Goal: Navigation & Orientation: Find specific page/section

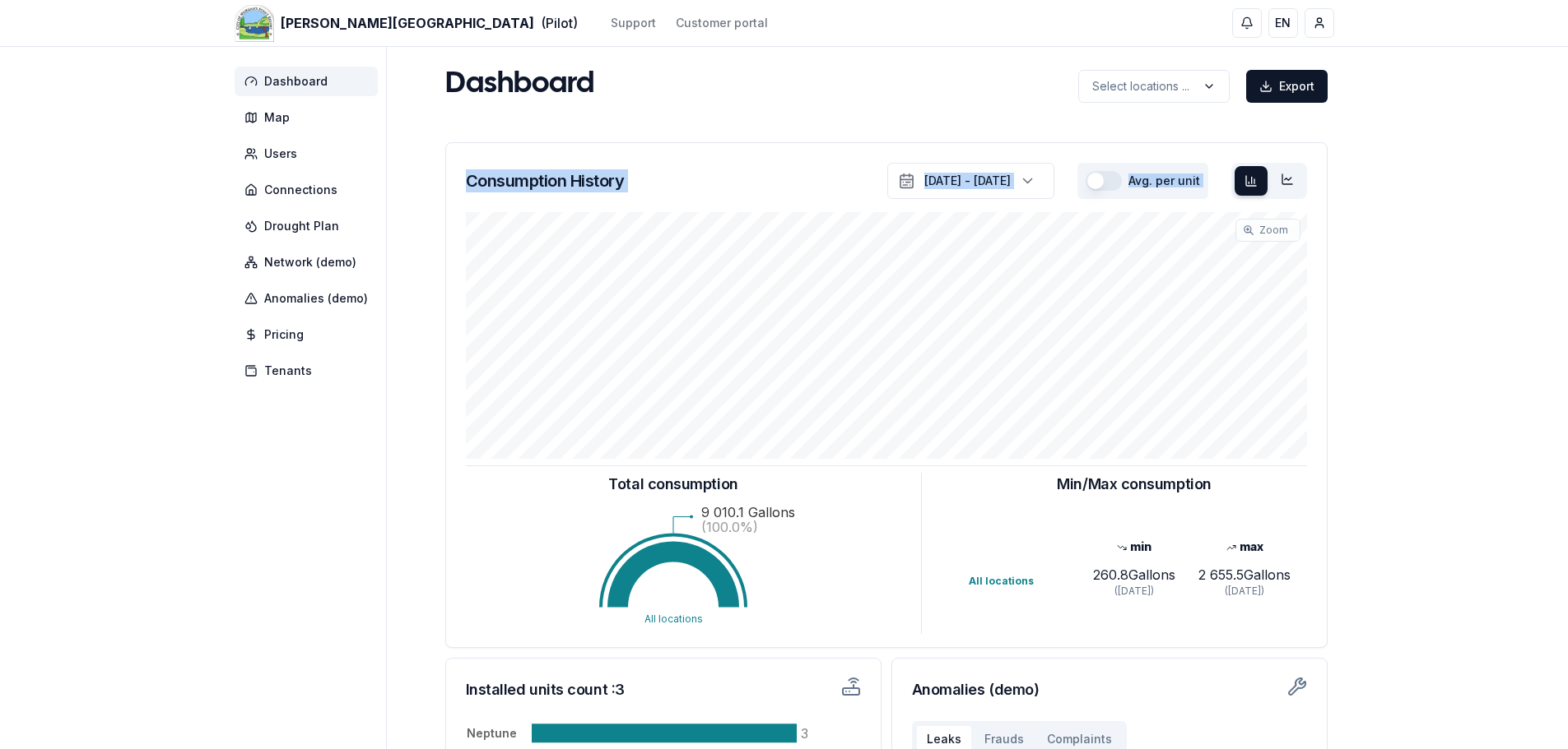
click at [510, 253] on div "Consumption History [DATE] - [DATE] Avg. per unit Zoom : Hold Shift and select …" at bounding box center [886, 395] width 882 height 506
click at [451, 142] on div "Consumption History [DATE] - [DATE] Avg. per unit Zoom : Hold Shift and select …" at bounding box center [886, 676] width 895 height 1081
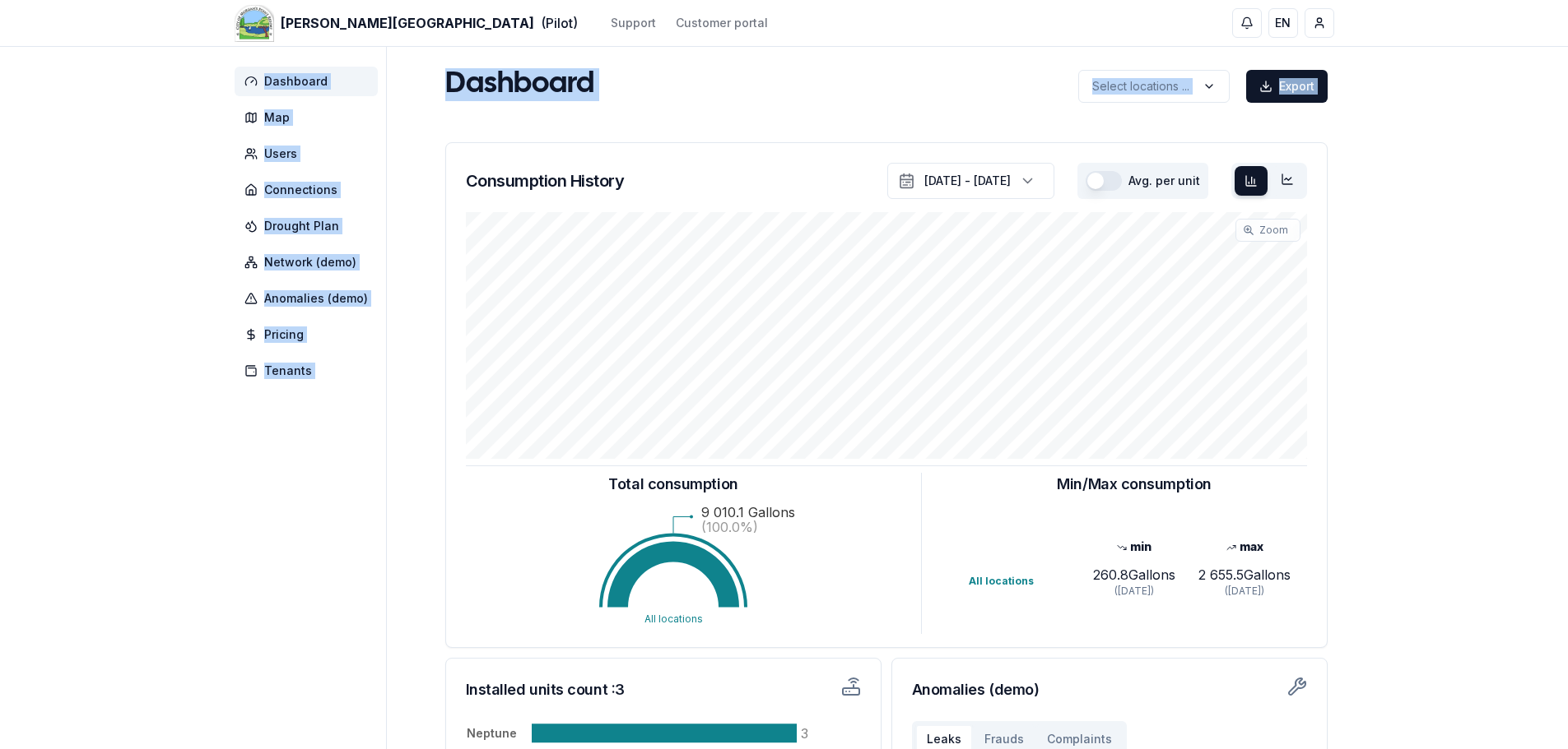
drag, startPoint x: 424, startPoint y: 119, endPoint x: 400, endPoint y: 192, distance: 76.8
click at [400, 192] on div "Dashboard Map Users Connections Drought Plan Network (demo) Anomalies (demo) Pr…" at bounding box center [784, 641] width 1152 height 1189
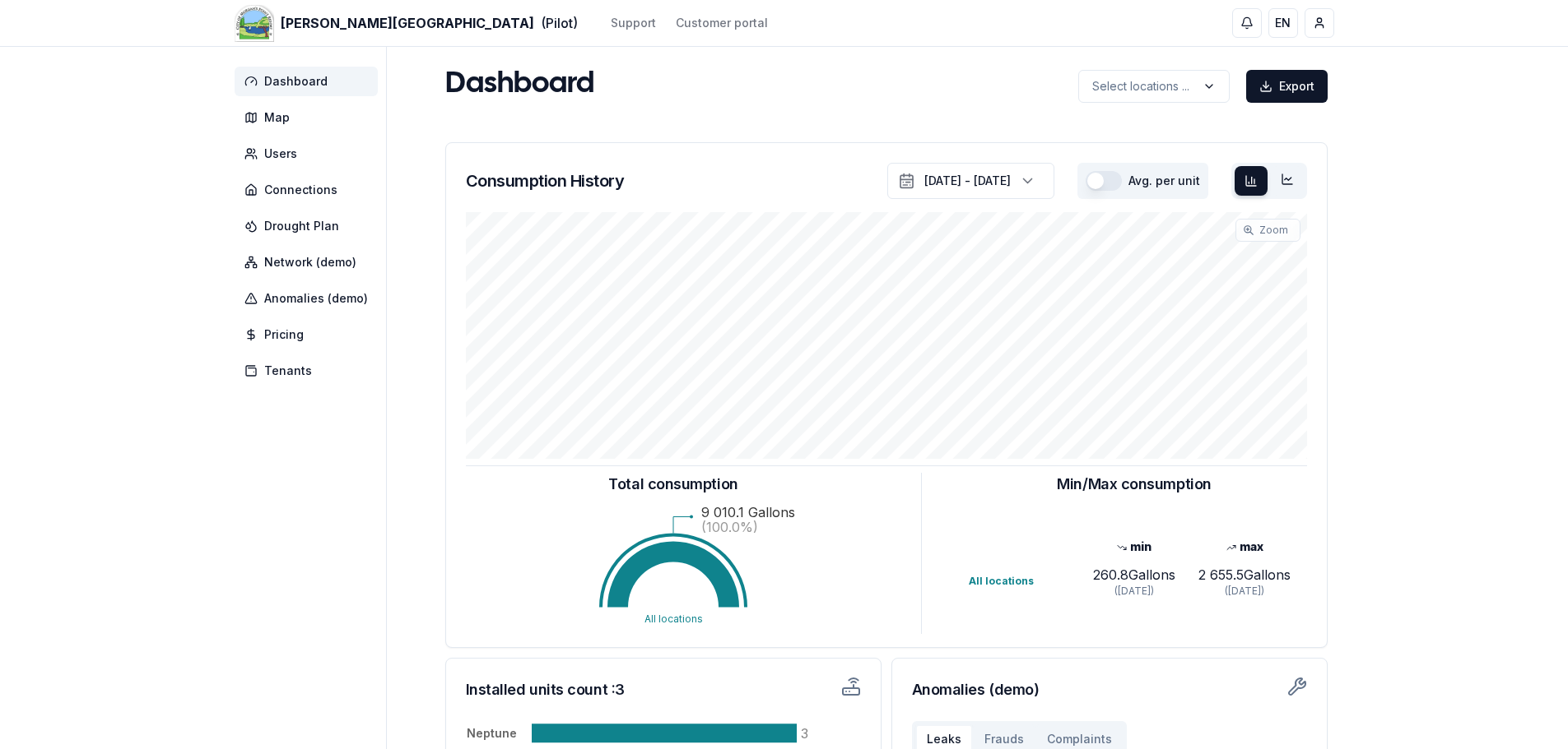
click at [403, 185] on div "Dashboard Map Users Connections Drought Plan Network (demo) Anomalies (demo) Pr…" at bounding box center [784, 641] width 1152 height 1189
drag, startPoint x: 441, startPoint y: 141, endPoint x: 451, endPoint y: 176, distance: 36.4
click at [472, 198] on div "Consumption History [DATE] - [DATE] Avg. per unit Zoom : Hold Shift and select …" at bounding box center [886, 676] width 895 height 1081
click at [454, 133] on div "Dashboard Select locations ... Export Select locations ... Consumption History …" at bounding box center [886, 641] width 895 height 1150
drag, startPoint x: 447, startPoint y: 149, endPoint x: 463, endPoint y: 197, distance: 50.6
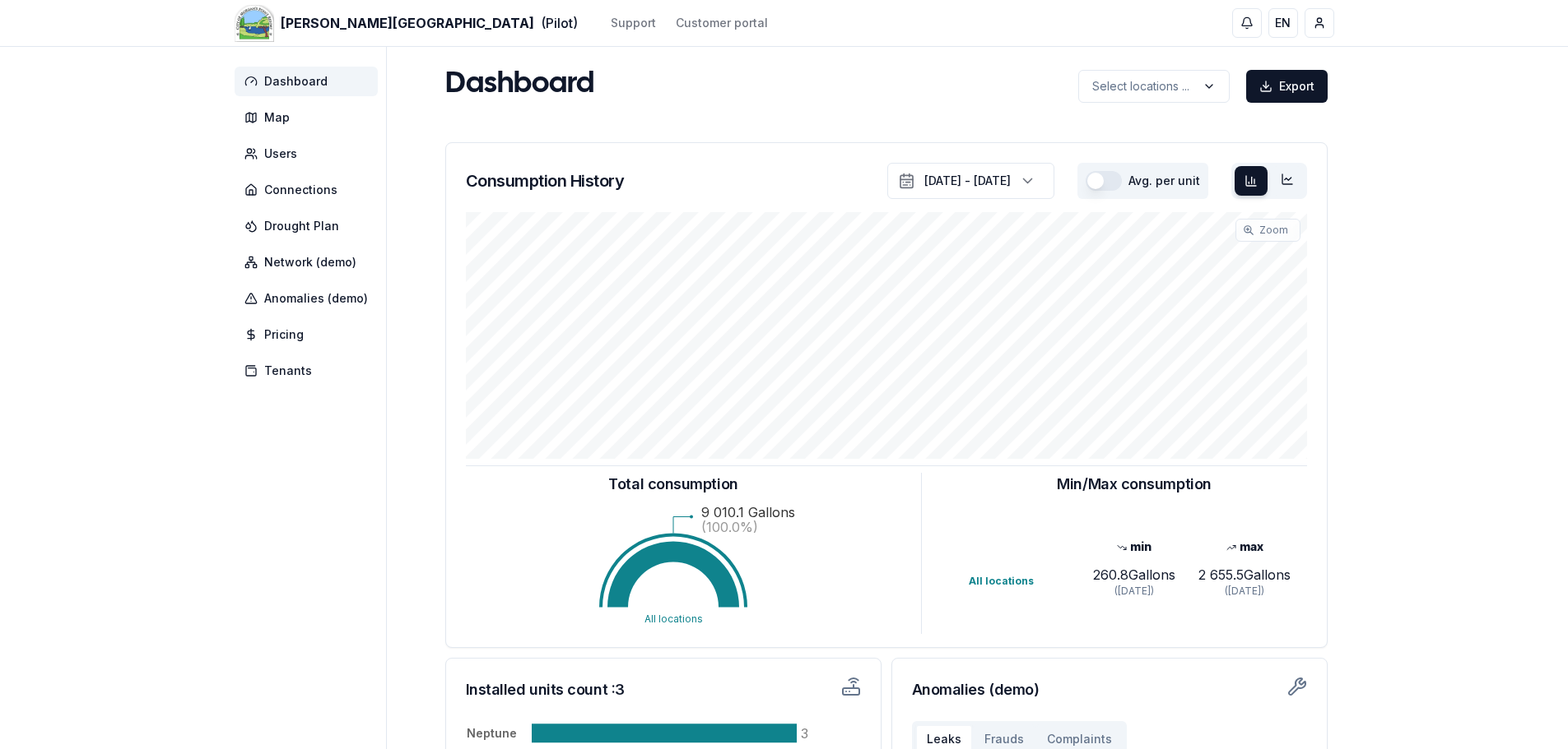
click at [463, 197] on div "Consumption History [DATE] - [DATE] Avg. per unit" at bounding box center [886, 174] width 880 height 63
drag, startPoint x: 451, startPoint y: 145, endPoint x: 441, endPoint y: 159, distance: 17.2
click at [441, 159] on div "Consumption History [DATE] - [DATE] Avg. per unit Zoom : Hold Shift and select …" at bounding box center [886, 676] width 895 height 1081
drag, startPoint x: 450, startPoint y: 149, endPoint x: 444, endPoint y: 178, distance: 29.6
click at [444, 178] on div "Consumption History [DATE] - [DATE] Avg. per unit Zoom : Hold Shift and select …" at bounding box center [886, 676] width 895 height 1081
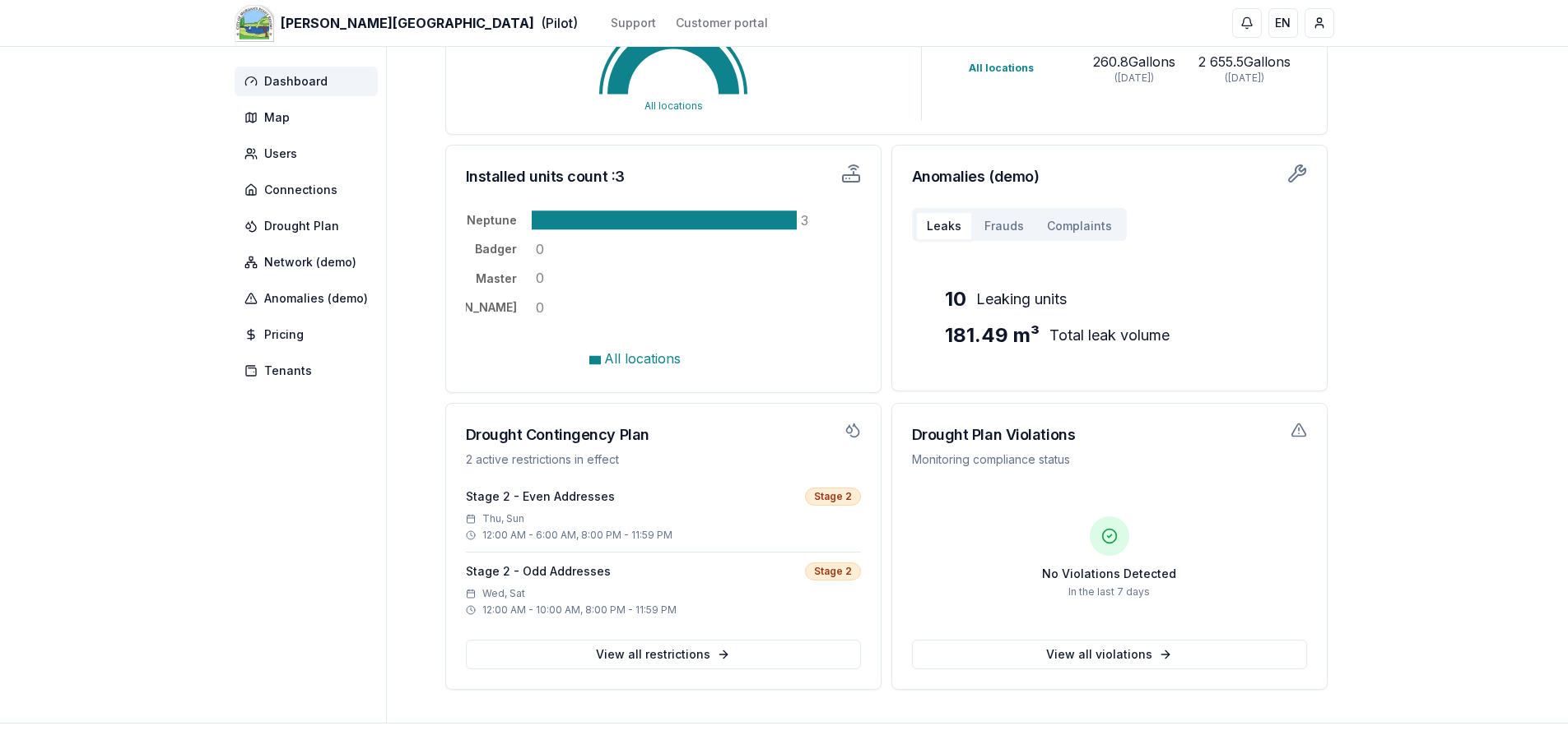
scroll to position [485, 0]
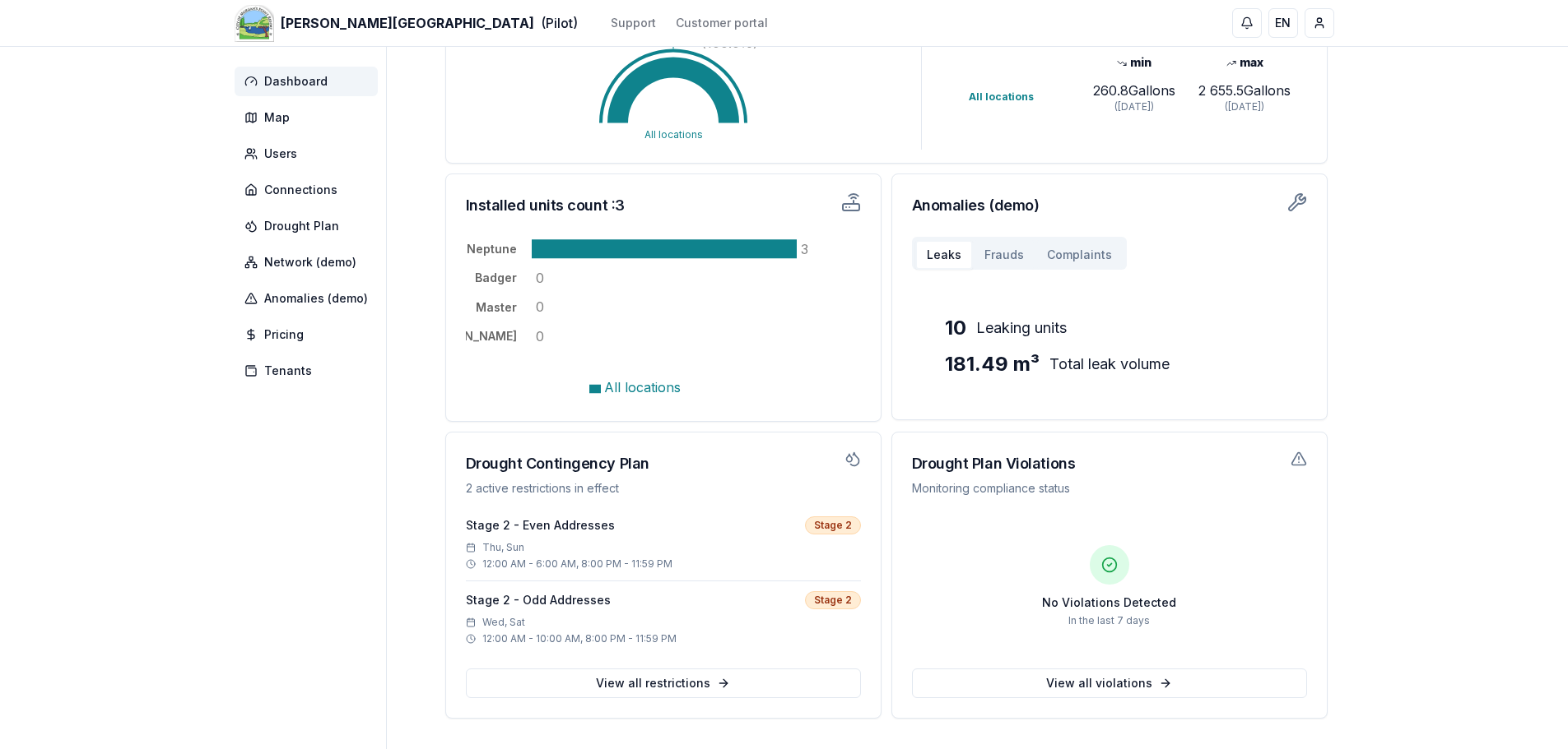
click at [1234, 453] on h3 "Drought Plan Violations" at bounding box center [1109, 464] width 395 height 23
click at [1228, 245] on div "Leaks Frauds Complaints 10 Leaking units 181.49 m³ Total leak volume" at bounding box center [1109, 327] width 395 height 179
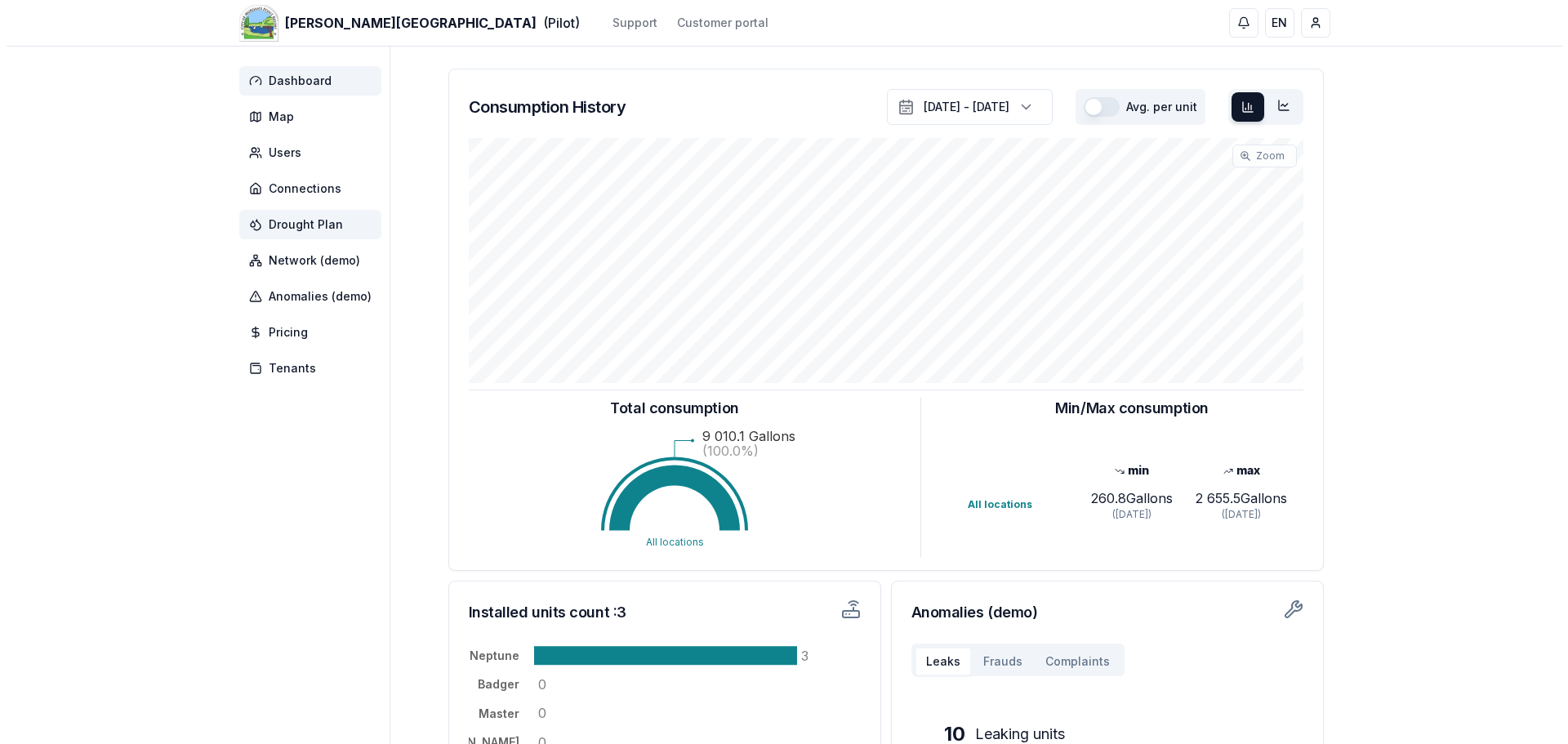
scroll to position [0, 0]
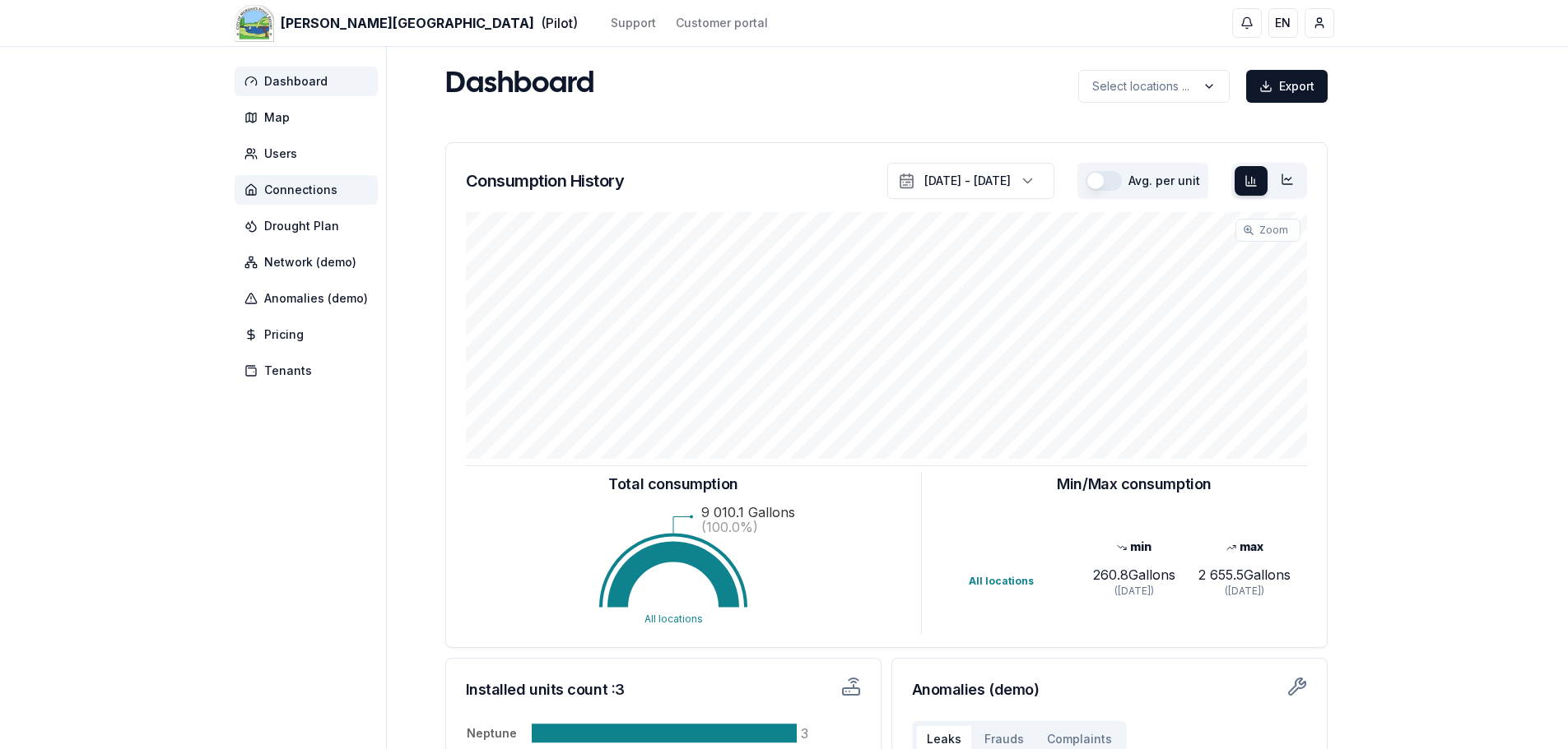
click at [286, 190] on span "Connections" at bounding box center [301, 190] width 73 height 16
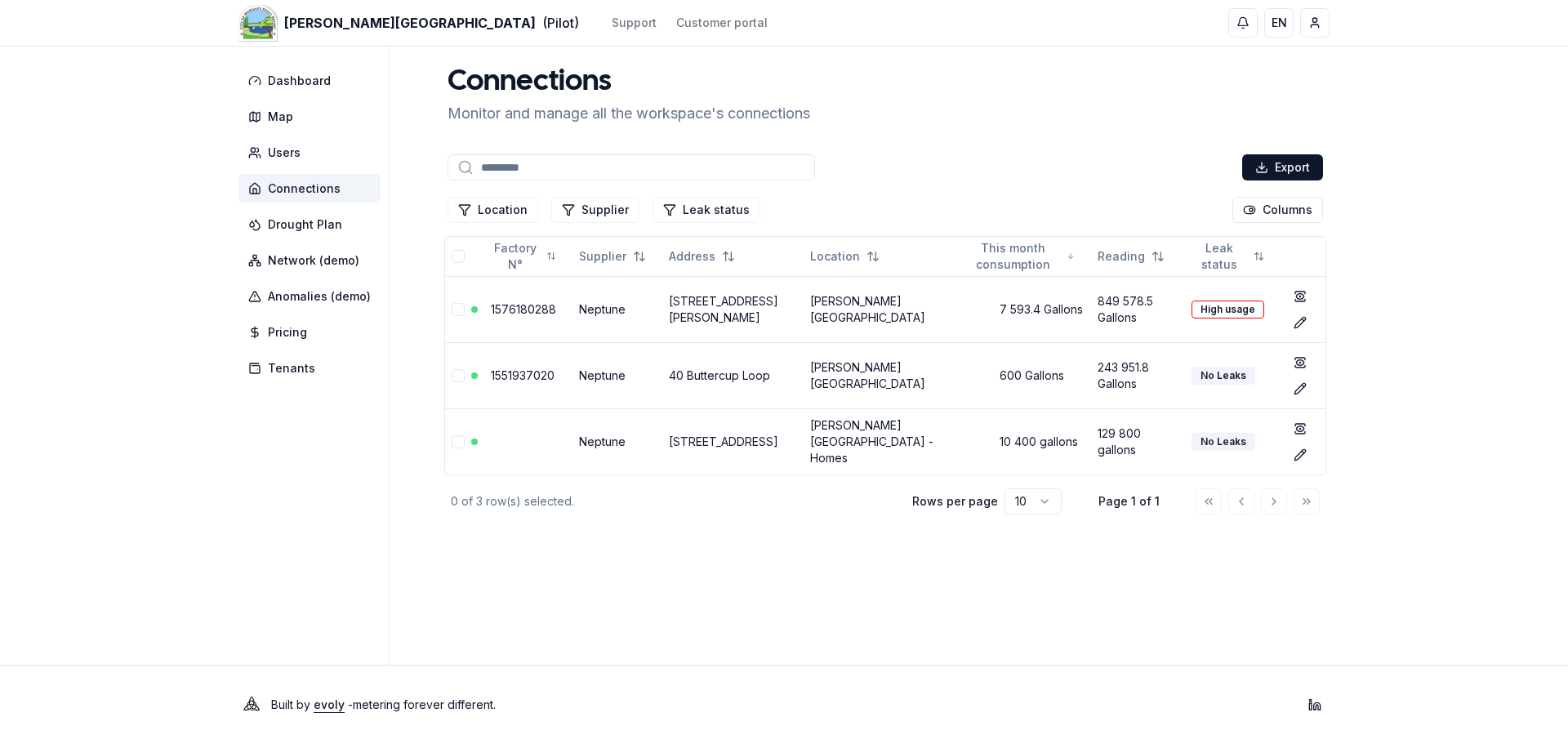
click at [1275, 502] on div at bounding box center [1258, 502] width 124 height 26
click at [1301, 501] on div at bounding box center [1258, 502] width 124 height 26
click at [1044, 501] on html "[PERSON_NAME][GEOGRAPHIC_DATA] (Pilot) Support Customer portal EN [PERSON_NAME]…" at bounding box center [784, 372] width 1568 height 744
click at [245, 228] on span "Drought Plan" at bounding box center [310, 225] width 142 height 29
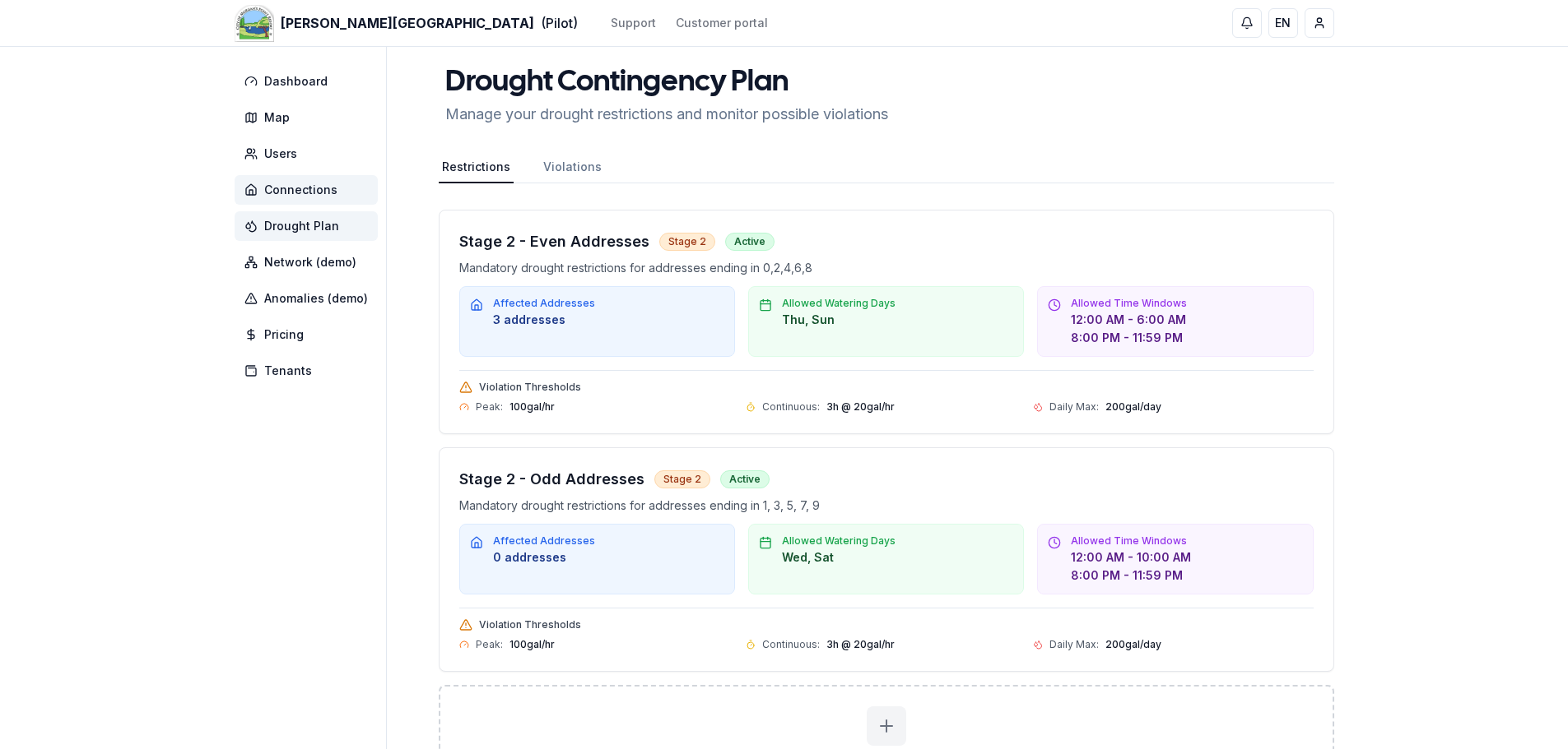
click at [282, 186] on span "Connections" at bounding box center [301, 190] width 73 height 16
